Goal: Transaction & Acquisition: Purchase product/service

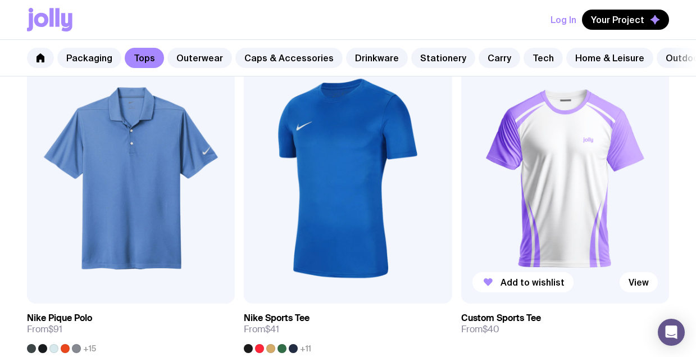
scroll to position [1260, 0]
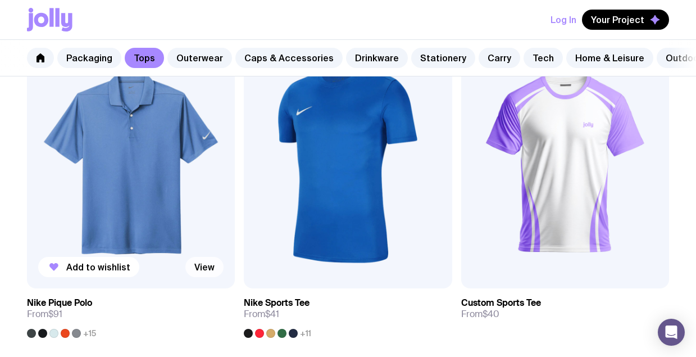
click at [211, 270] on link "View" at bounding box center [204, 267] width 38 height 20
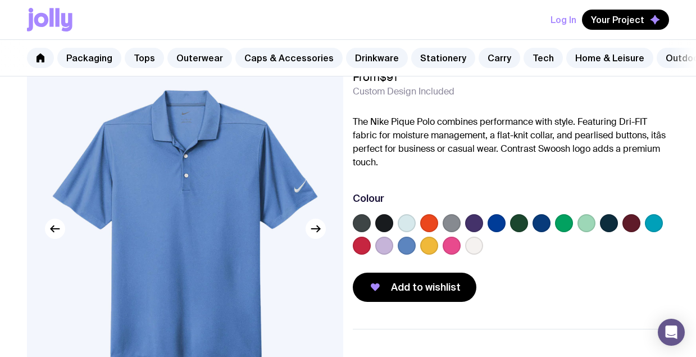
scroll to position [56, 0]
click at [414, 224] on label at bounding box center [407, 223] width 18 height 18
click at [0, 0] on input "radio" at bounding box center [0, 0] width 0 height 0
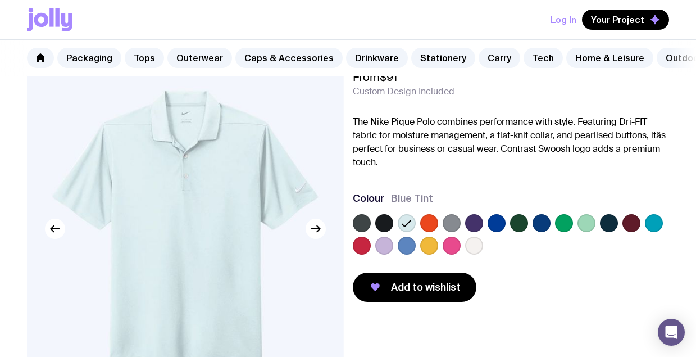
click at [654, 220] on label at bounding box center [654, 223] width 18 height 18
click at [0, 0] on input "radio" at bounding box center [0, 0] width 0 height 0
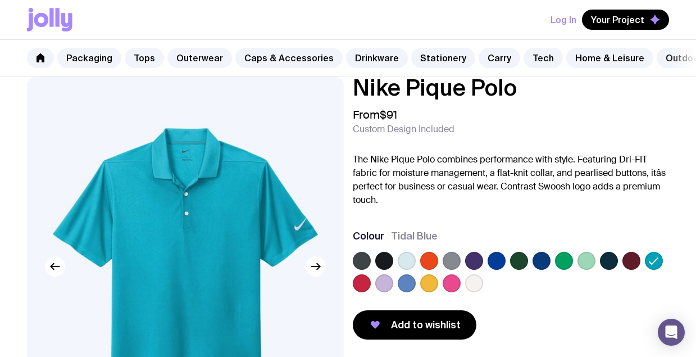
scroll to position [17, 0]
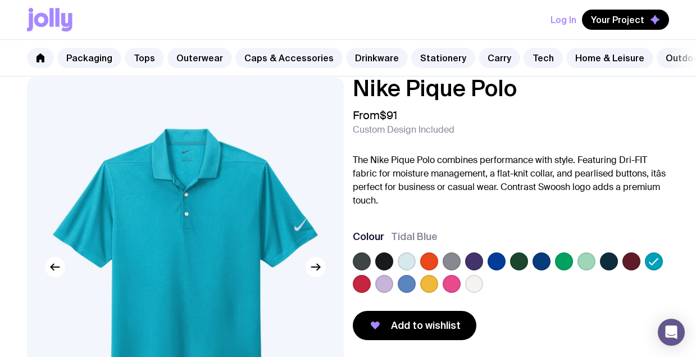
click at [539, 264] on label at bounding box center [542, 261] width 18 height 18
click at [0, 0] on input "radio" at bounding box center [0, 0] width 0 height 0
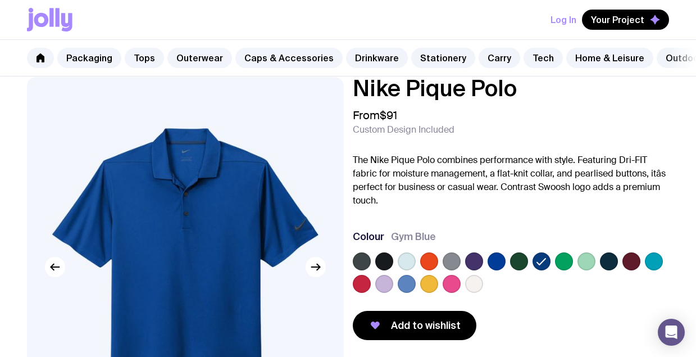
click at [500, 259] on label at bounding box center [497, 261] width 18 height 18
click at [0, 0] on input "radio" at bounding box center [0, 0] width 0 height 0
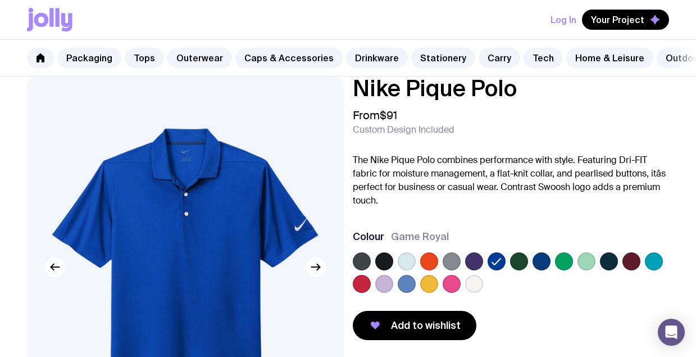
click at [380, 260] on label at bounding box center [384, 261] width 18 height 18
click at [0, 0] on input "radio" at bounding box center [0, 0] width 0 height 0
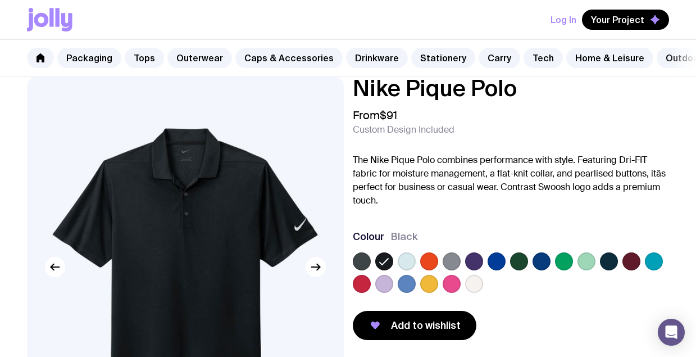
click at [610, 260] on label at bounding box center [609, 261] width 18 height 18
click at [0, 0] on input "radio" at bounding box center [0, 0] width 0 height 0
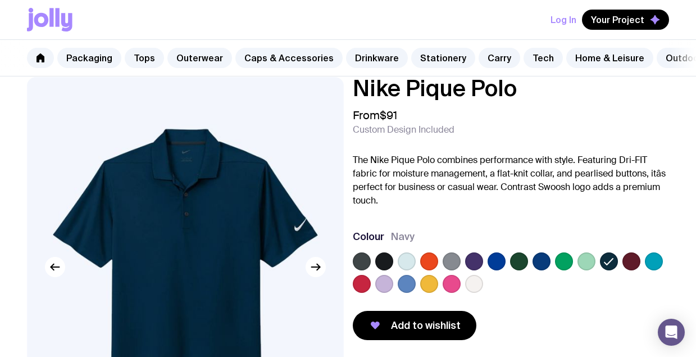
click at [538, 262] on label at bounding box center [542, 261] width 18 height 18
click at [0, 0] on input "radio" at bounding box center [0, 0] width 0 height 0
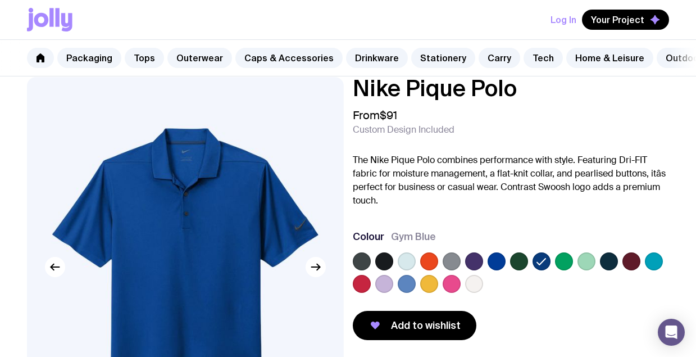
click at [609, 261] on label at bounding box center [609, 261] width 18 height 18
click at [0, 0] on input "radio" at bounding box center [0, 0] width 0 height 0
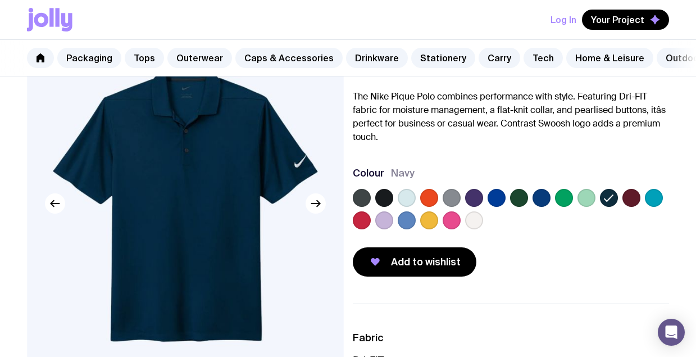
scroll to position [89, 0]
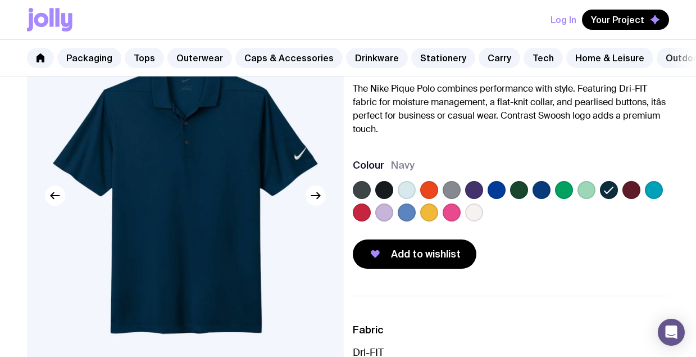
click at [403, 185] on label at bounding box center [407, 190] width 18 height 18
click at [0, 0] on input "radio" at bounding box center [0, 0] width 0 height 0
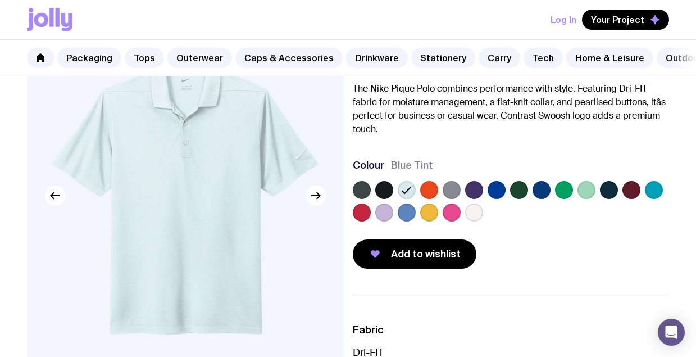
scroll to position [61, 0]
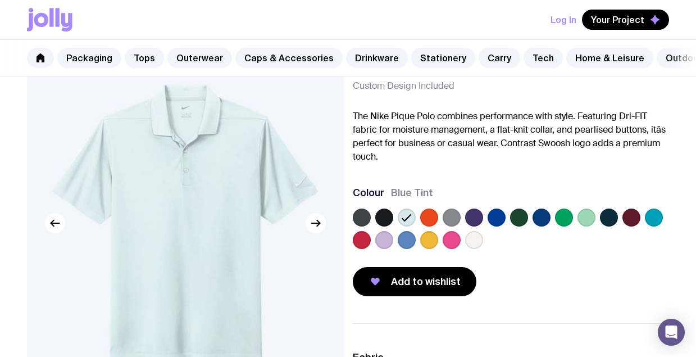
click at [610, 223] on label at bounding box center [609, 217] width 18 height 18
click at [0, 0] on input "radio" at bounding box center [0, 0] width 0 height 0
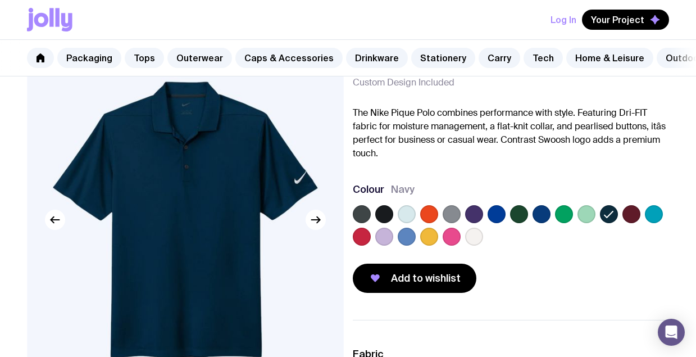
scroll to position [59, 0]
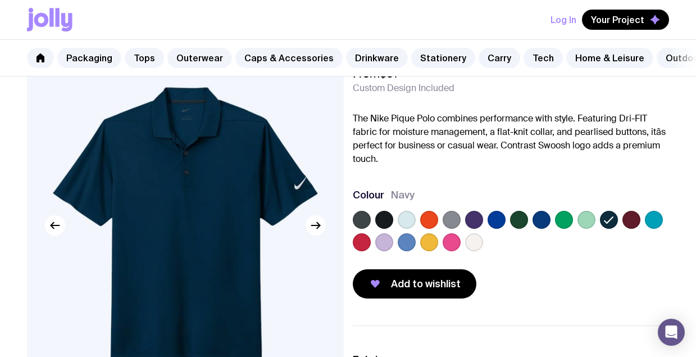
click at [405, 220] on label at bounding box center [407, 220] width 18 height 18
click at [0, 0] on input "radio" at bounding box center [0, 0] width 0 height 0
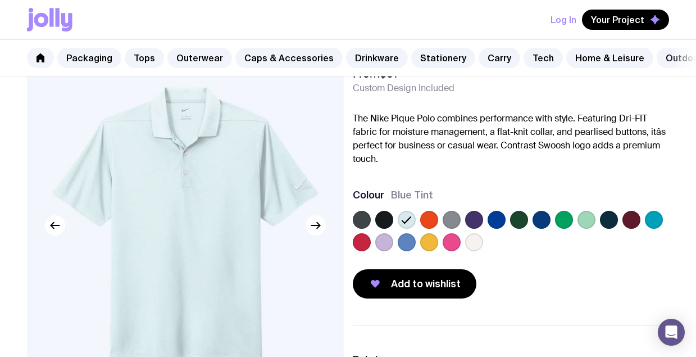
click at [656, 215] on label at bounding box center [654, 220] width 18 height 18
click at [0, 0] on input "radio" at bounding box center [0, 0] width 0 height 0
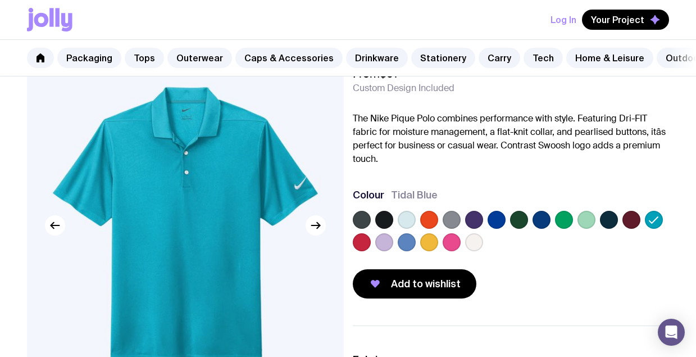
click at [614, 217] on label at bounding box center [609, 220] width 18 height 18
click at [0, 0] on input "radio" at bounding box center [0, 0] width 0 height 0
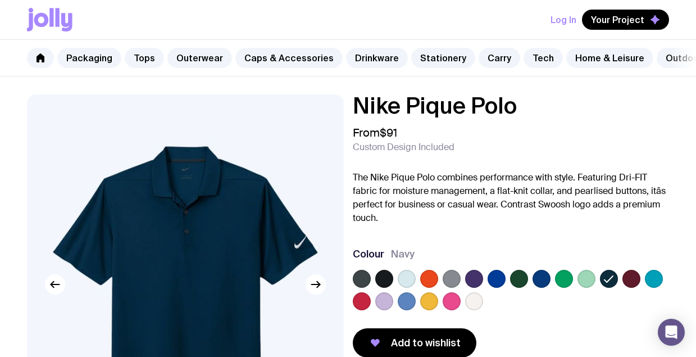
scroll to position [0, 0]
click at [437, 58] on link "Stationery" at bounding box center [443, 58] width 64 height 20
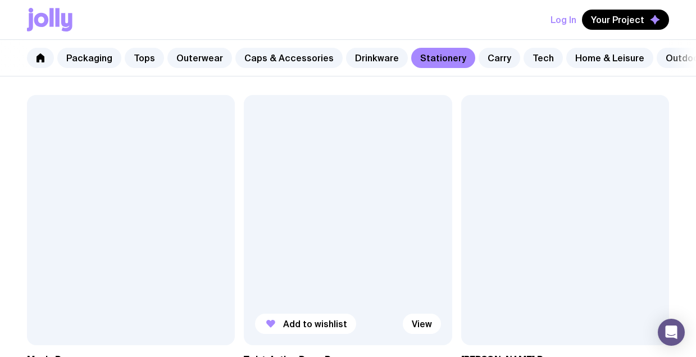
scroll to position [674, 0]
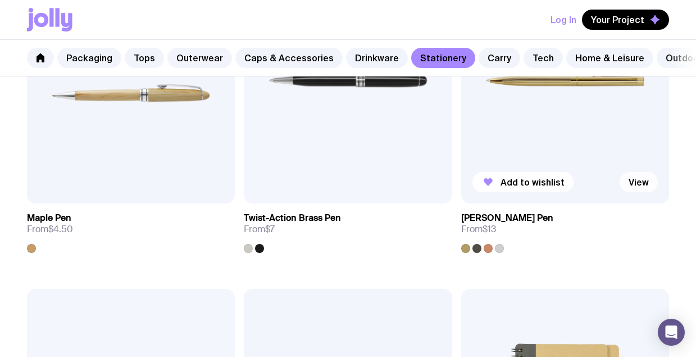
click at [650, 180] on link "View" at bounding box center [639, 182] width 38 height 20
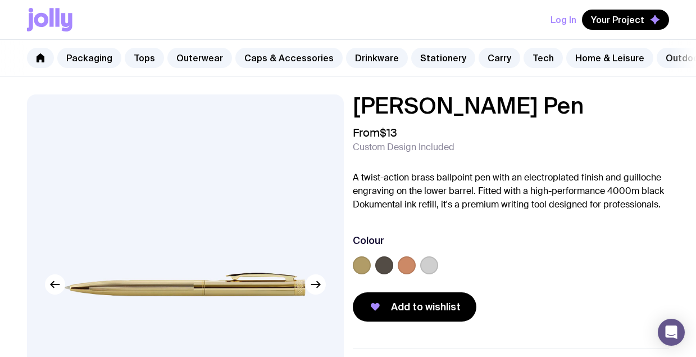
click at [434, 266] on label at bounding box center [429, 265] width 18 height 18
click at [0, 0] on input "radio" at bounding box center [0, 0] width 0 height 0
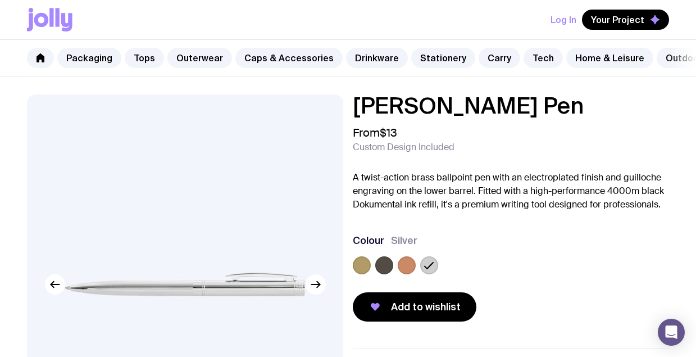
click at [409, 267] on label at bounding box center [407, 265] width 18 height 18
click at [0, 0] on input "radio" at bounding box center [0, 0] width 0 height 0
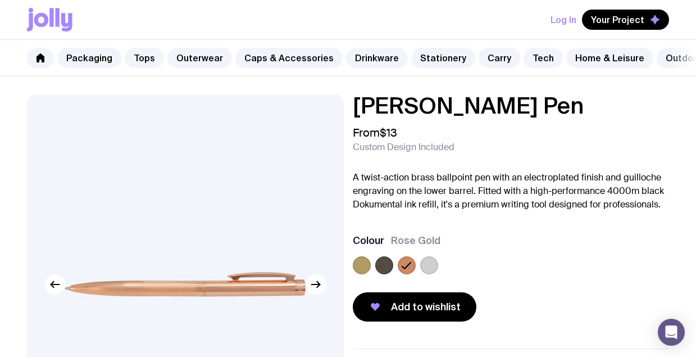
click at [389, 266] on label at bounding box center [384, 265] width 18 height 18
click at [0, 0] on input "radio" at bounding box center [0, 0] width 0 height 0
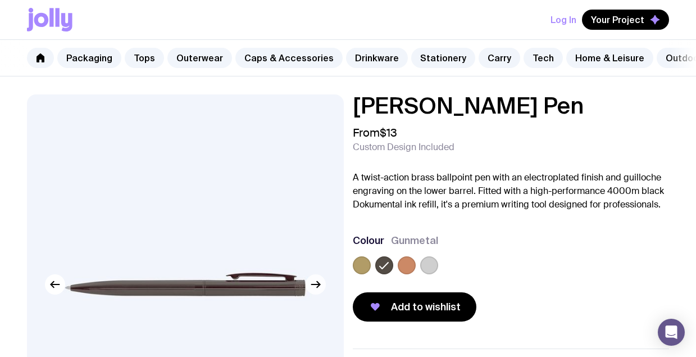
click at [321, 287] on icon "button" at bounding box center [315, 284] width 13 height 13
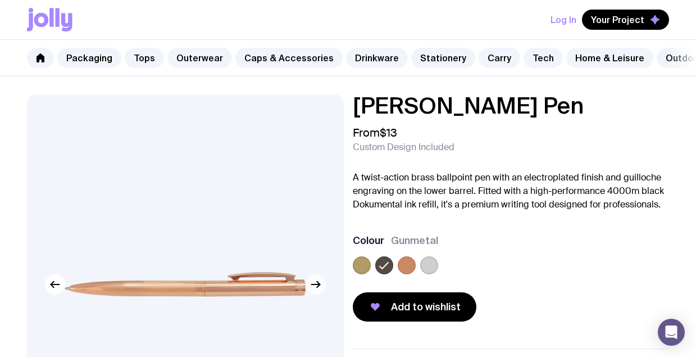
click at [321, 287] on icon "button" at bounding box center [315, 284] width 13 height 13
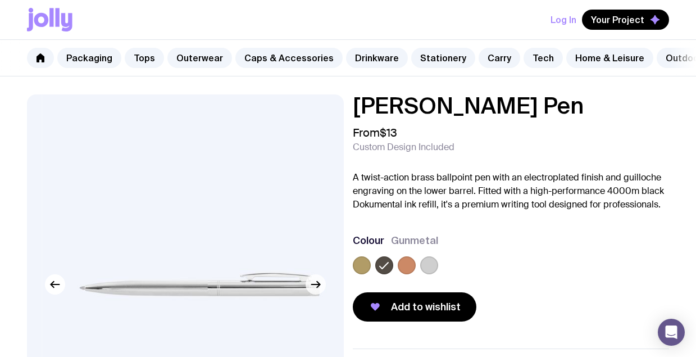
click at [321, 287] on icon "button" at bounding box center [315, 284] width 13 height 13
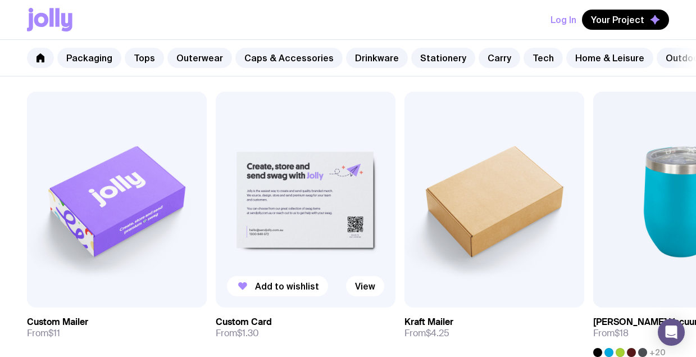
scroll to position [568, 0]
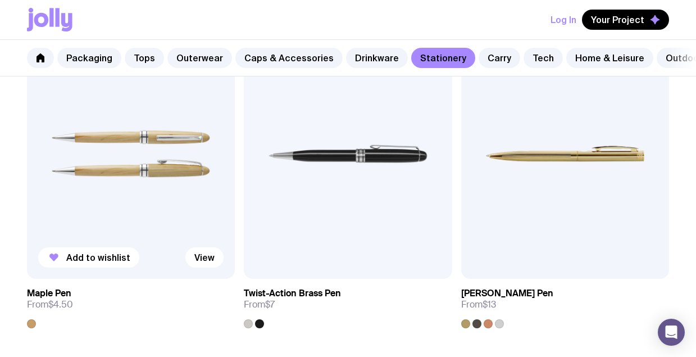
scroll to position [595, 0]
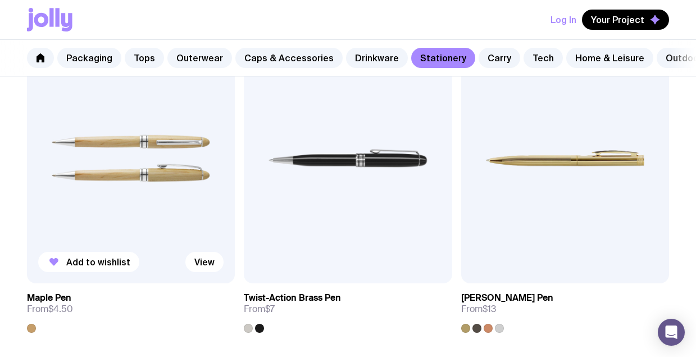
click at [157, 224] on img at bounding box center [131, 158] width 208 height 250
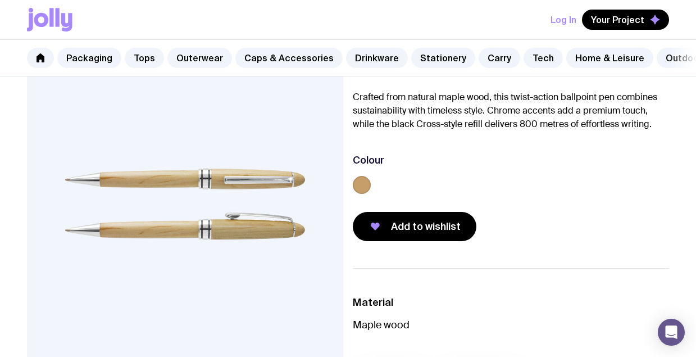
scroll to position [81, 0]
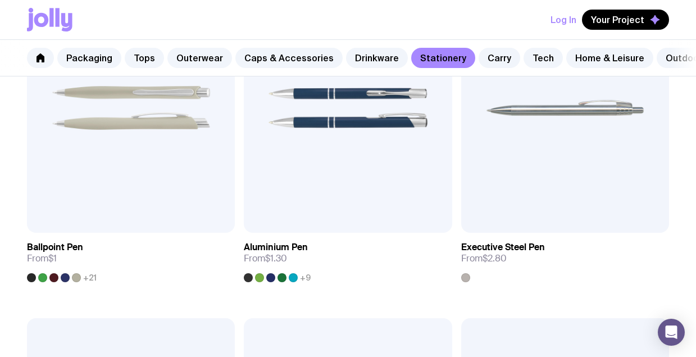
scroll to position [308, 0]
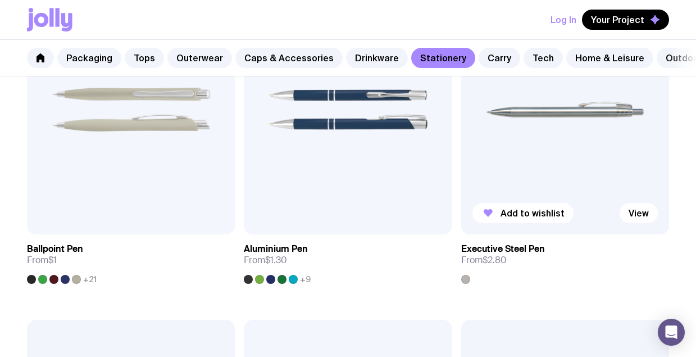
click at [511, 155] on img at bounding box center [565, 110] width 208 height 250
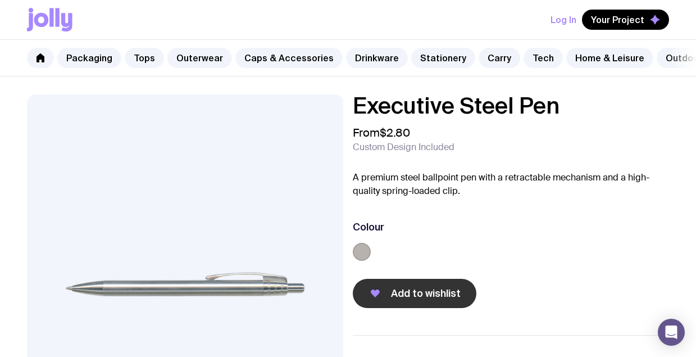
click at [451, 296] on span "Add to wishlist" at bounding box center [426, 293] width 70 height 13
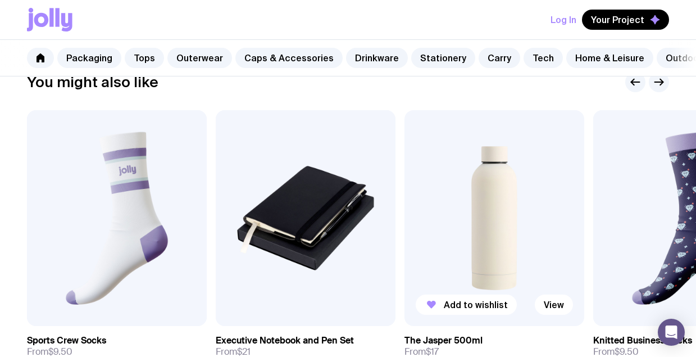
scroll to position [498, 0]
click at [515, 249] on img at bounding box center [495, 218] width 180 height 216
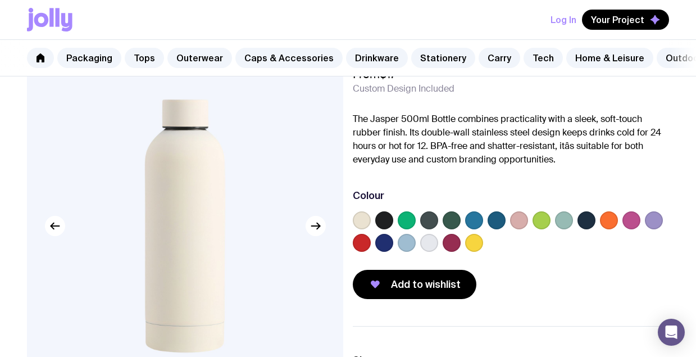
scroll to position [70, 0]
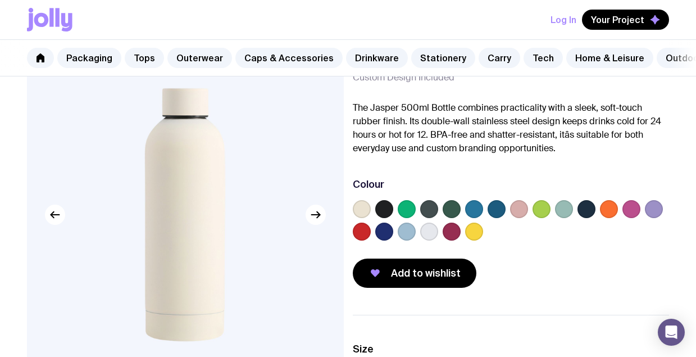
click at [430, 234] on label at bounding box center [429, 232] width 18 height 18
click at [0, 0] on input "radio" at bounding box center [0, 0] width 0 height 0
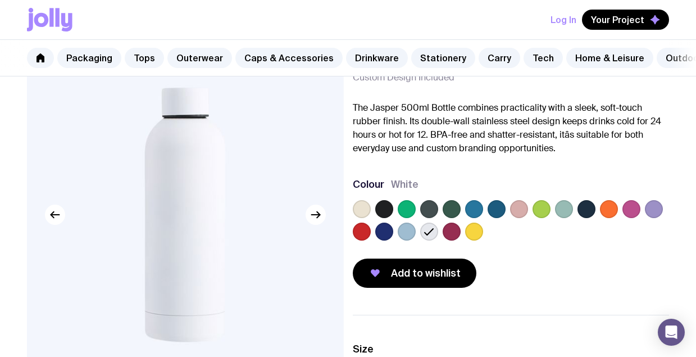
click at [409, 231] on label at bounding box center [407, 232] width 18 height 18
click at [0, 0] on input "radio" at bounding box center [0, 0] width 0 height 0
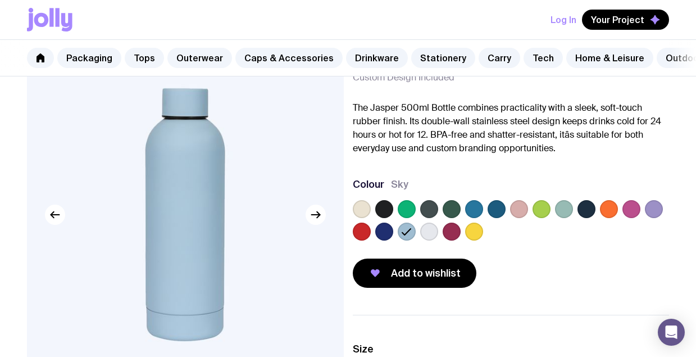
click at [563, 208] on label at bounding box center [564, 209] width 18 height 18
click at [0, 0] on input "radio" at bounding box center [0, 0] width 0 height 0
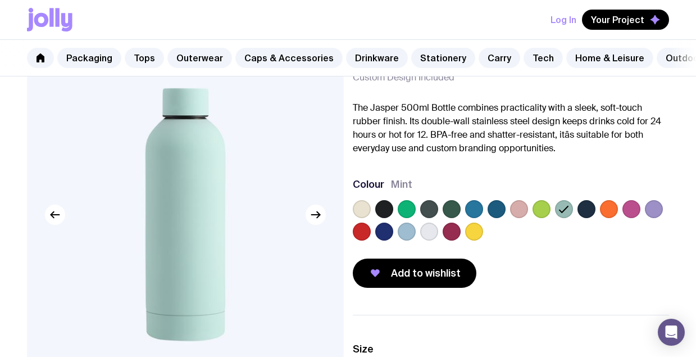
click at [473, 208] on label at bounding box center [474, 209] width 18 height 18
click at [0, 0] on input "radio" at bounding box center [0, 0] width 0 height 0
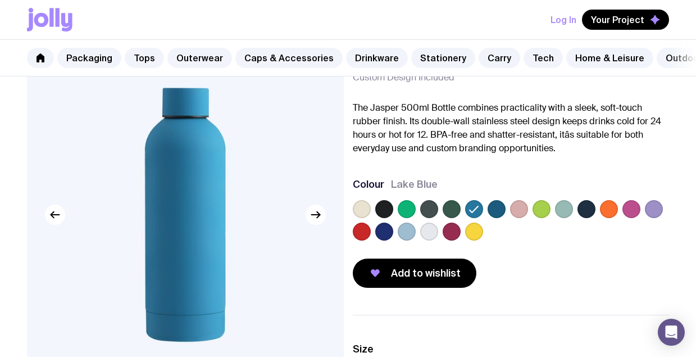
click at [494, 207] on label at bounding box center [497, 209] width 18 height 18
click at [0, 0] on input "radio" at bounding box center [0, 0] width 0 height 0
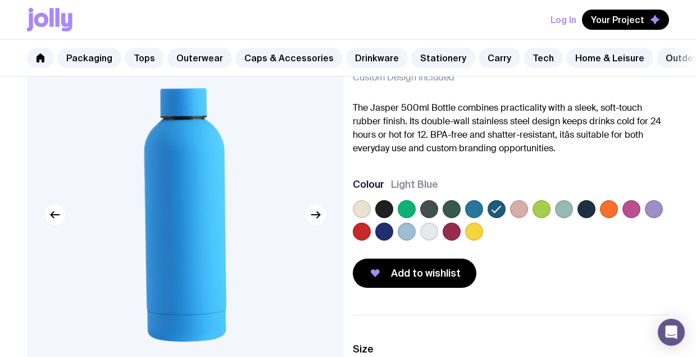
click at [411, 229] on label at bounding box center [407, 232] width 18 height 18
click at [0, 0] on input "radio" at bounding box center [0, 0] width 0 height 0
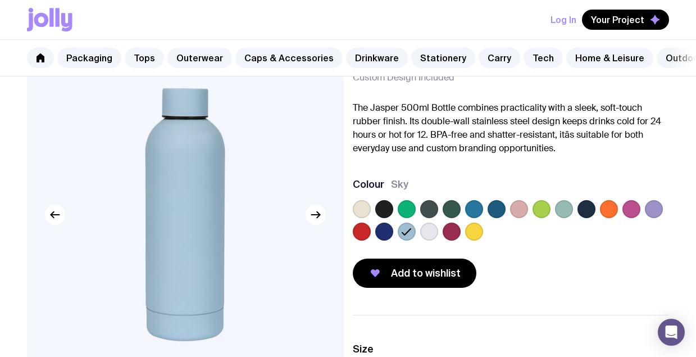
click at [430, 230] on label at bounding box center [429, 232] width 18 height 18
click at [0, 0] on input "radio" at bounding box center [0, 0] width 0 height 0
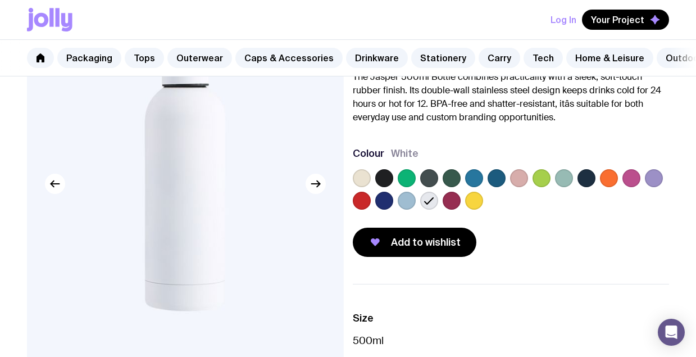
scroll to position [100, 0]
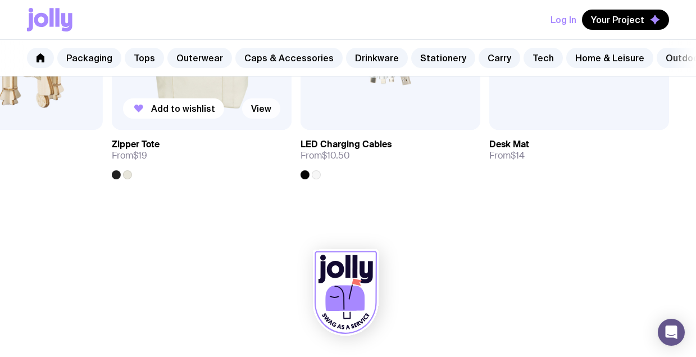
scroll to position [694, 0]
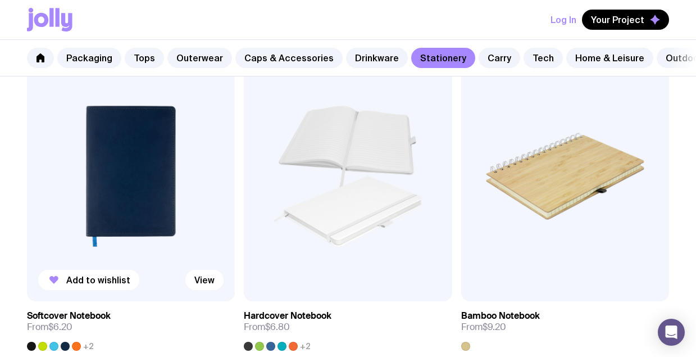
scroll to position [1237, 0]
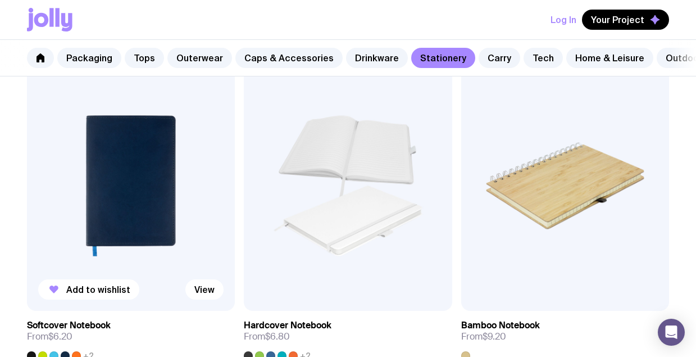
click at [140, 200] on img at bounding box center [131, 186] width 208 height 250
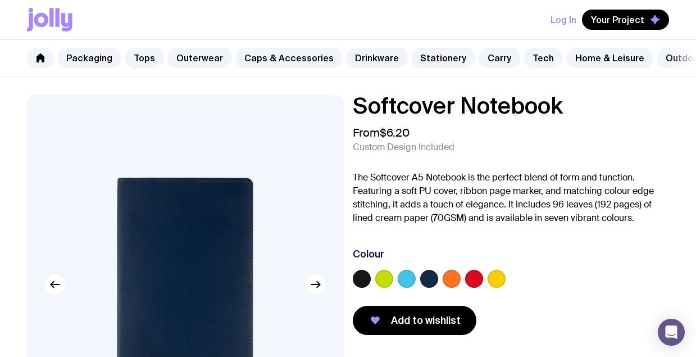
click at [140, 200] on img at bounding box center [185, 284] width 316 height 380
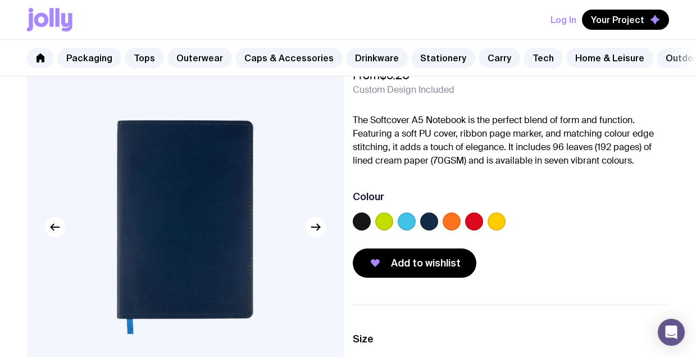
scroll to position [58, 0]
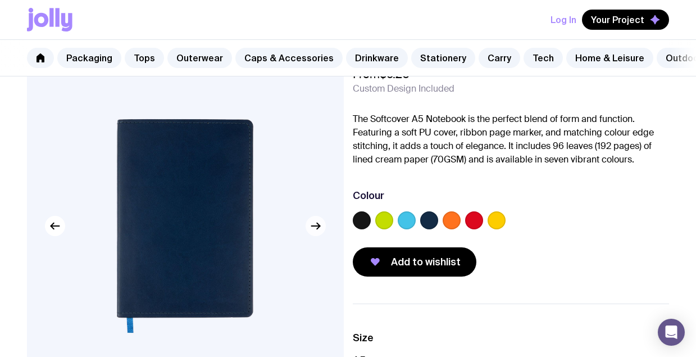
click at [322, 233] on icon "button" at bounding box center [315, 225] width 13 height 13
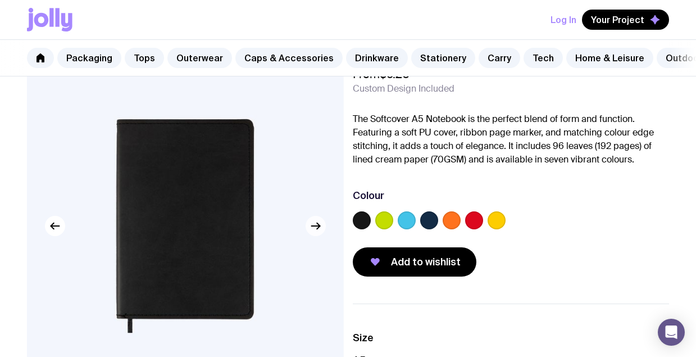
click at [322, 233] on icon "button" at bounding box center [315, 225] width 13 height 13
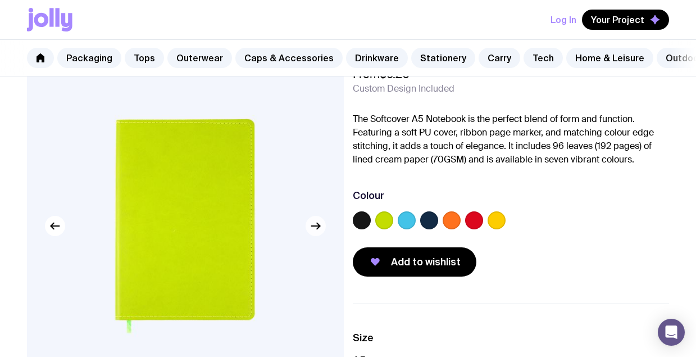
click at [322, 233] on icon "button" at bounding box center [315, 225] width 13 height 13
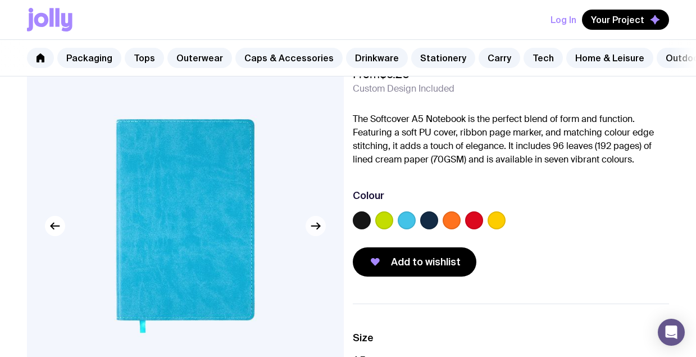
click at [322, 233] on icon "button" at bounding box center [315, 225] width 13 height 13
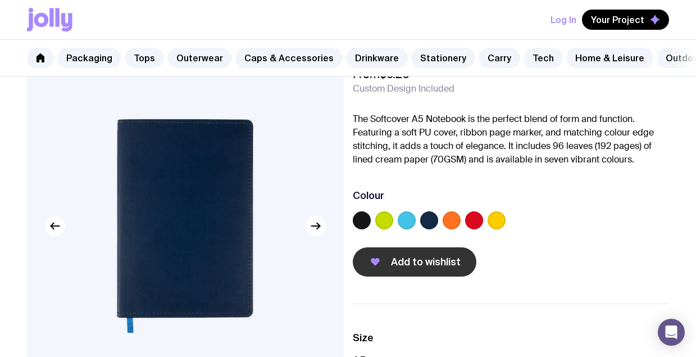
click at [447, 267] on span "Add to wishlist" at bounding box center [426, 261] width 70 height 13
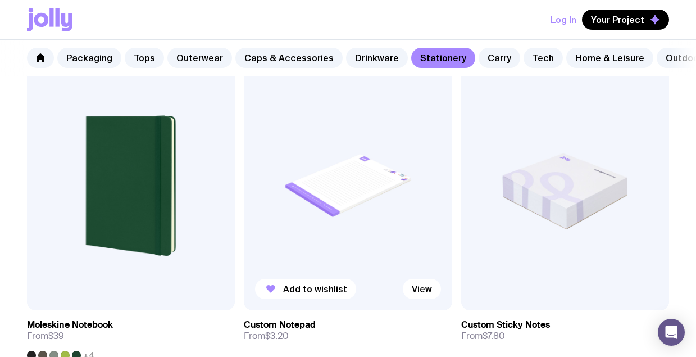
scroll to position [1908, 0]
click at [343, 189] on img at bounding box center [348, 185] width 208 height 250
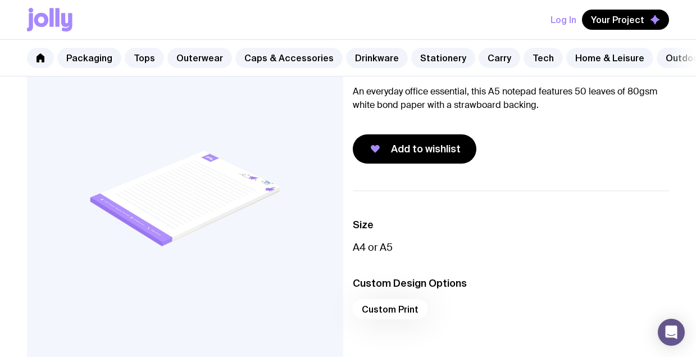
scroll to position [80, 0]
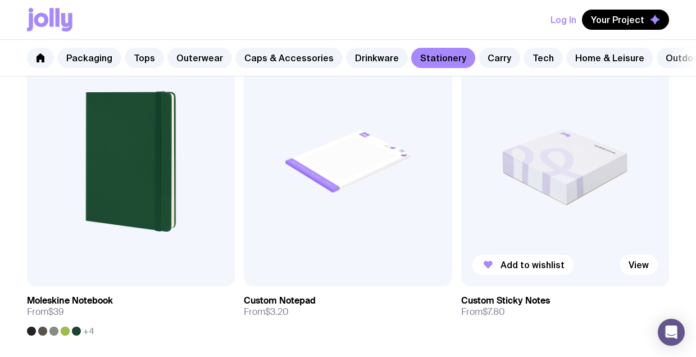
scroll to position [1929, 0]
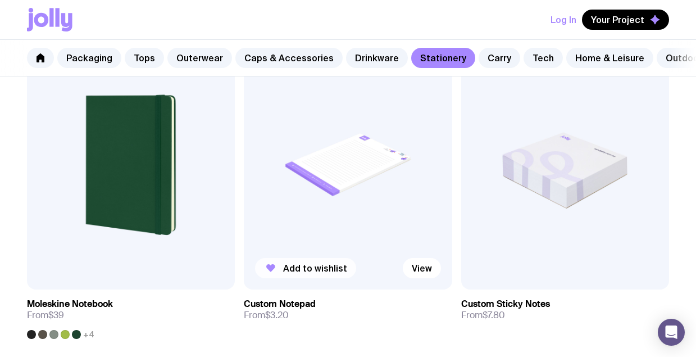
click at [331, 269] on span "Add to wishlist" at bounding box center [315, 267] width 64 height 11
click at [542, 270] on span "Add to wishlist" at bounding box center [533, 267] width 64 height 11
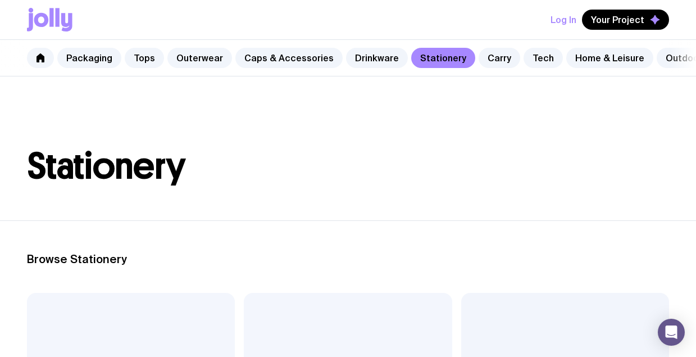
scroll to position [0, 0]
click at [581, 61] on link "Home & Leisure" at bounding box center [609, 58] width 87 height 20
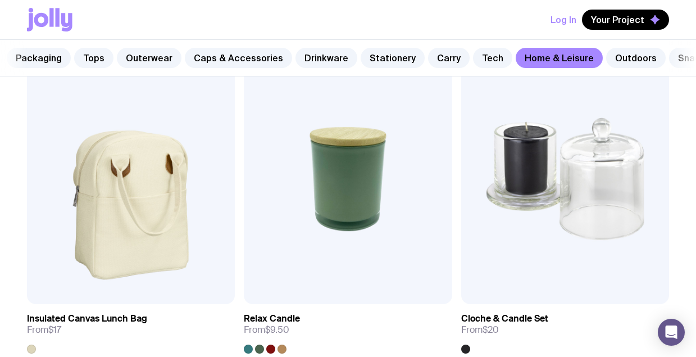
scroll to position [2244, 0]
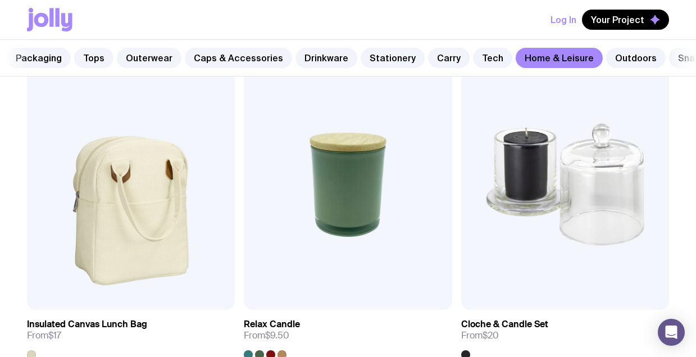
click at [673, 61] on nav "Packaging Tops Outerwear Caps & Accessories Drinkware Stationery Carry Tech Hom…" at bounding box center [348, 58] width 696 height 37
click at [669, 56] on link "Snacks" at bounding box center [694, 58] width 51 height 20
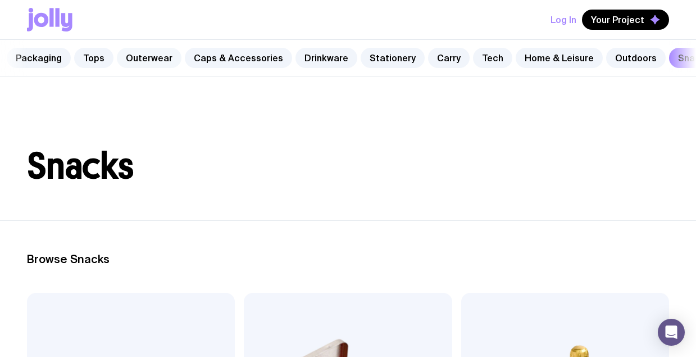
click at [144, 62] on link "Outerwear" at bounding box center [149, 58] width 65 height 20
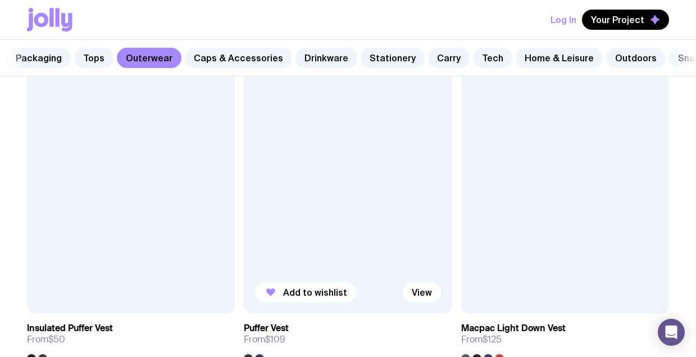
scroll to position [897, 0]
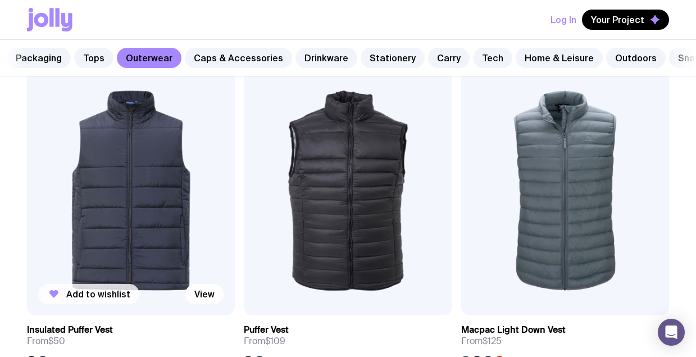
click at [112, 294] on span "Add to wishlist" at bounding box center [98, 293] width 64 height 11
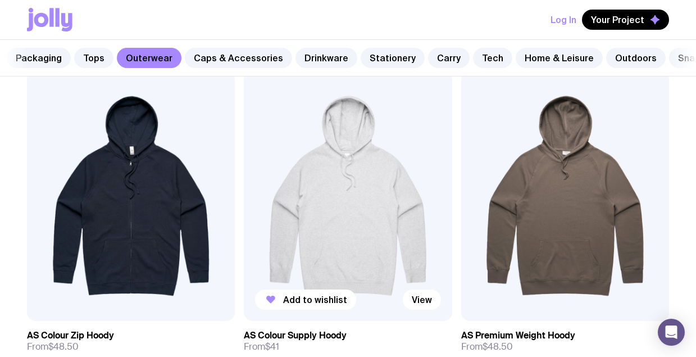
scroll to position [2257, 0]
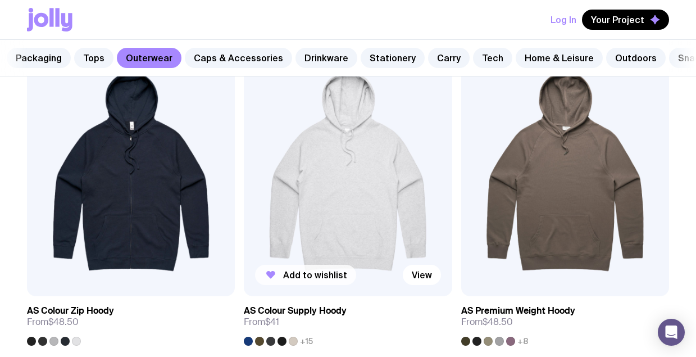
click at [294, 276] on span "Add to wishlist" at bounding box center [315, 274] width 64 height 11
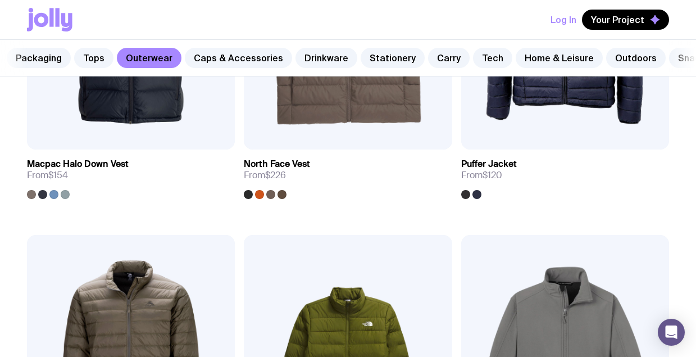
scroll to position [1007, 0]
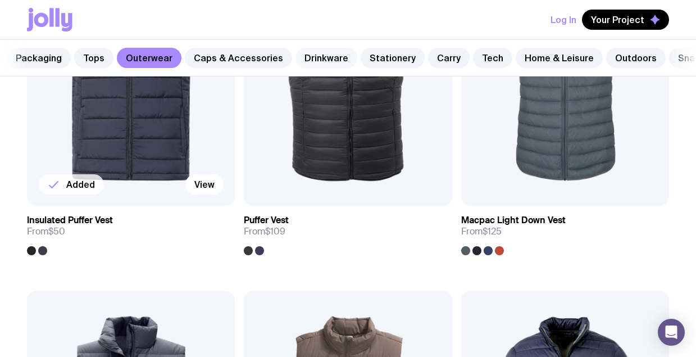
click at [318, 62] on link "Drinkware" at bounding box center [327, 58] width 62 height 20
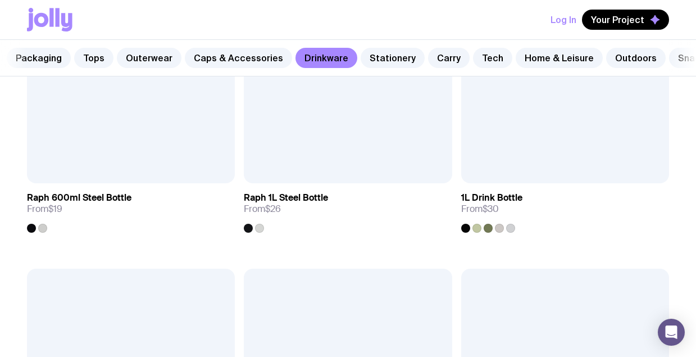
scroll to position [2034, 0]
